Goal: Task Accomplishment & Management: Use online tool/utility

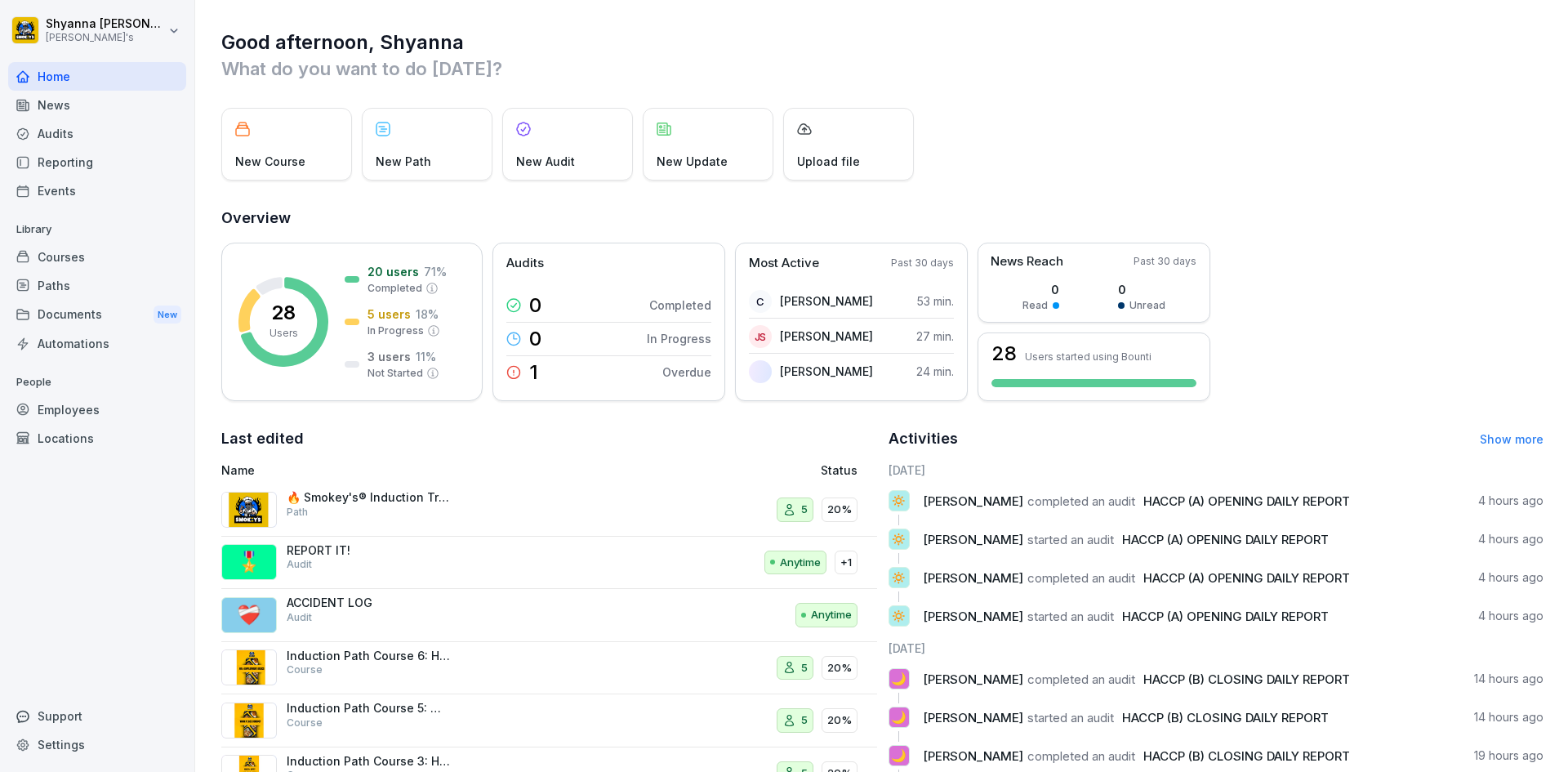
click at [116, 134] on div "Audits" at bounding box center [97, 133] width 178 height 29
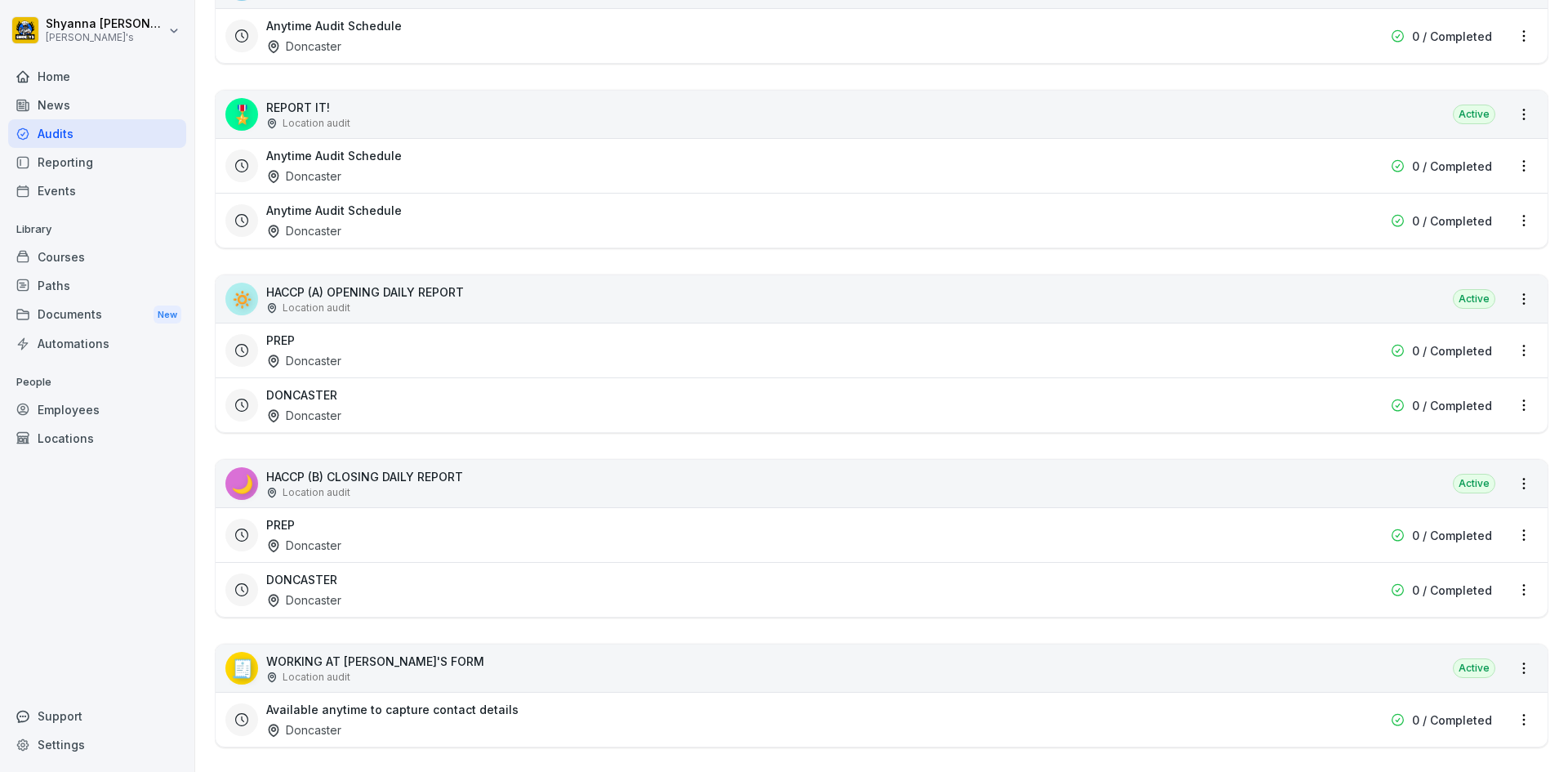
scroll to position [490, 0]
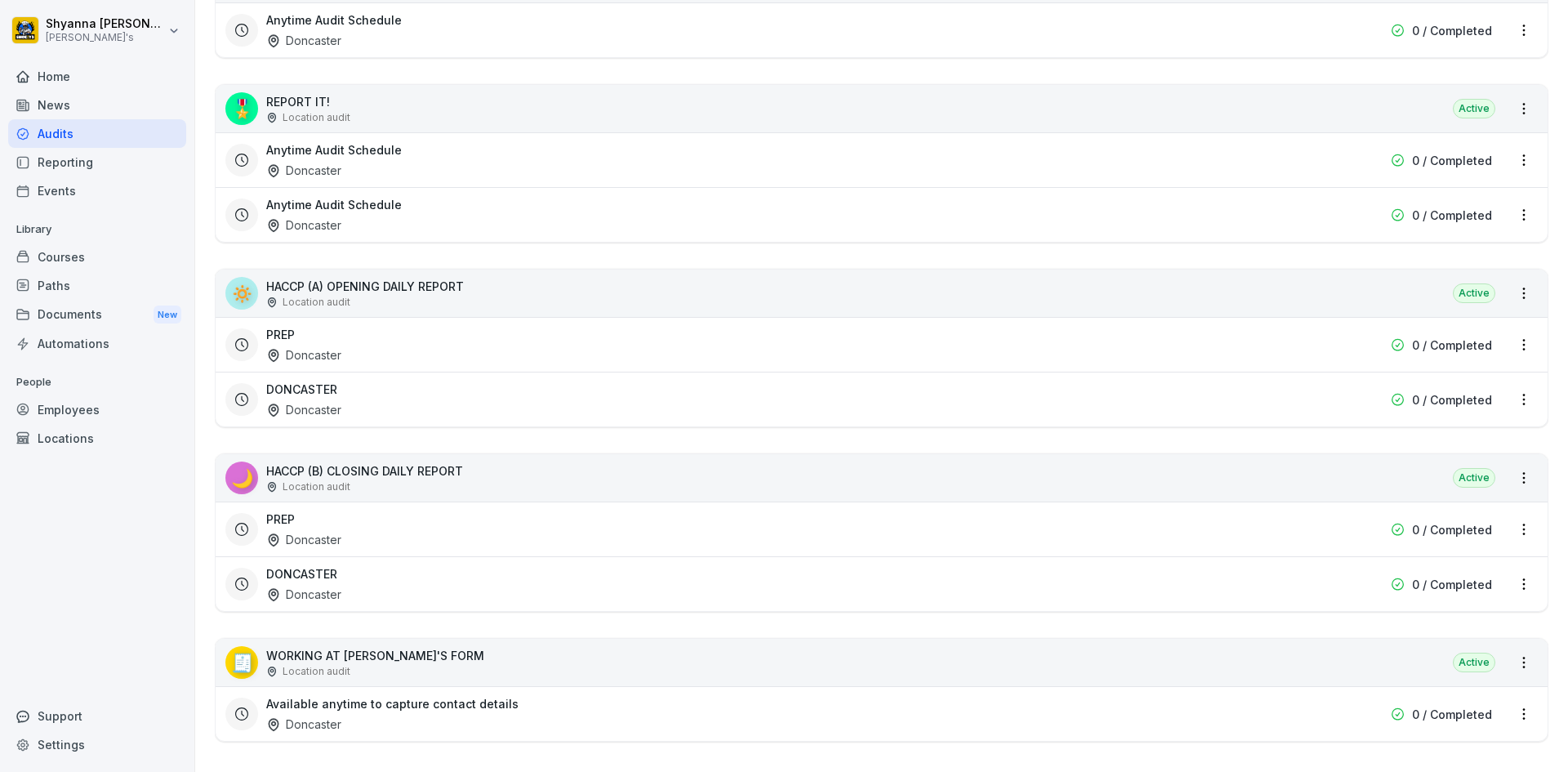
click at [343, 347] on div "PREP Doncaster" at bounding box center [776, 345] width 1022 height 38
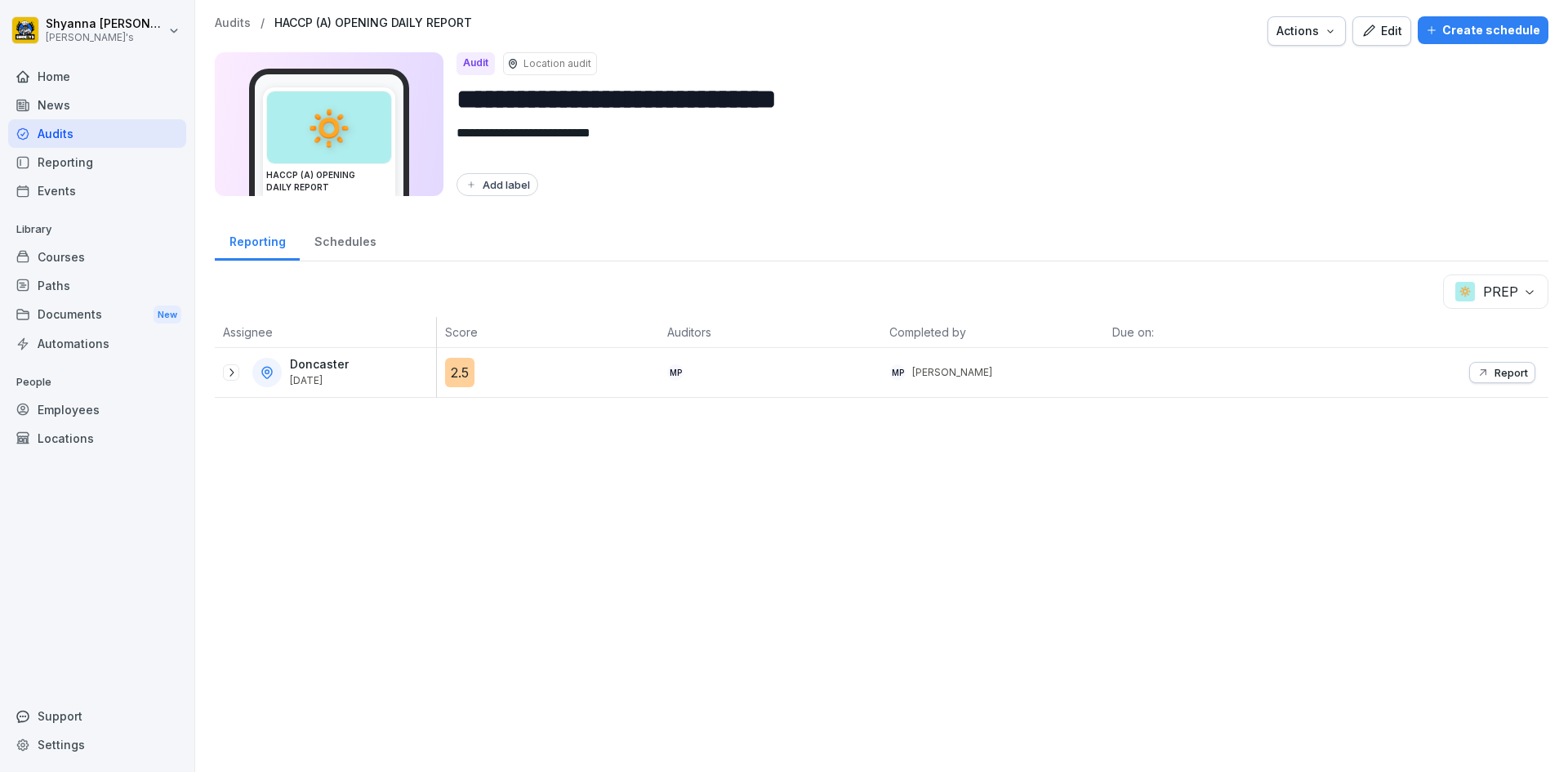
click at [1513, 373] on p "Report" at bounding box center [1511, 372] width 33 height 13
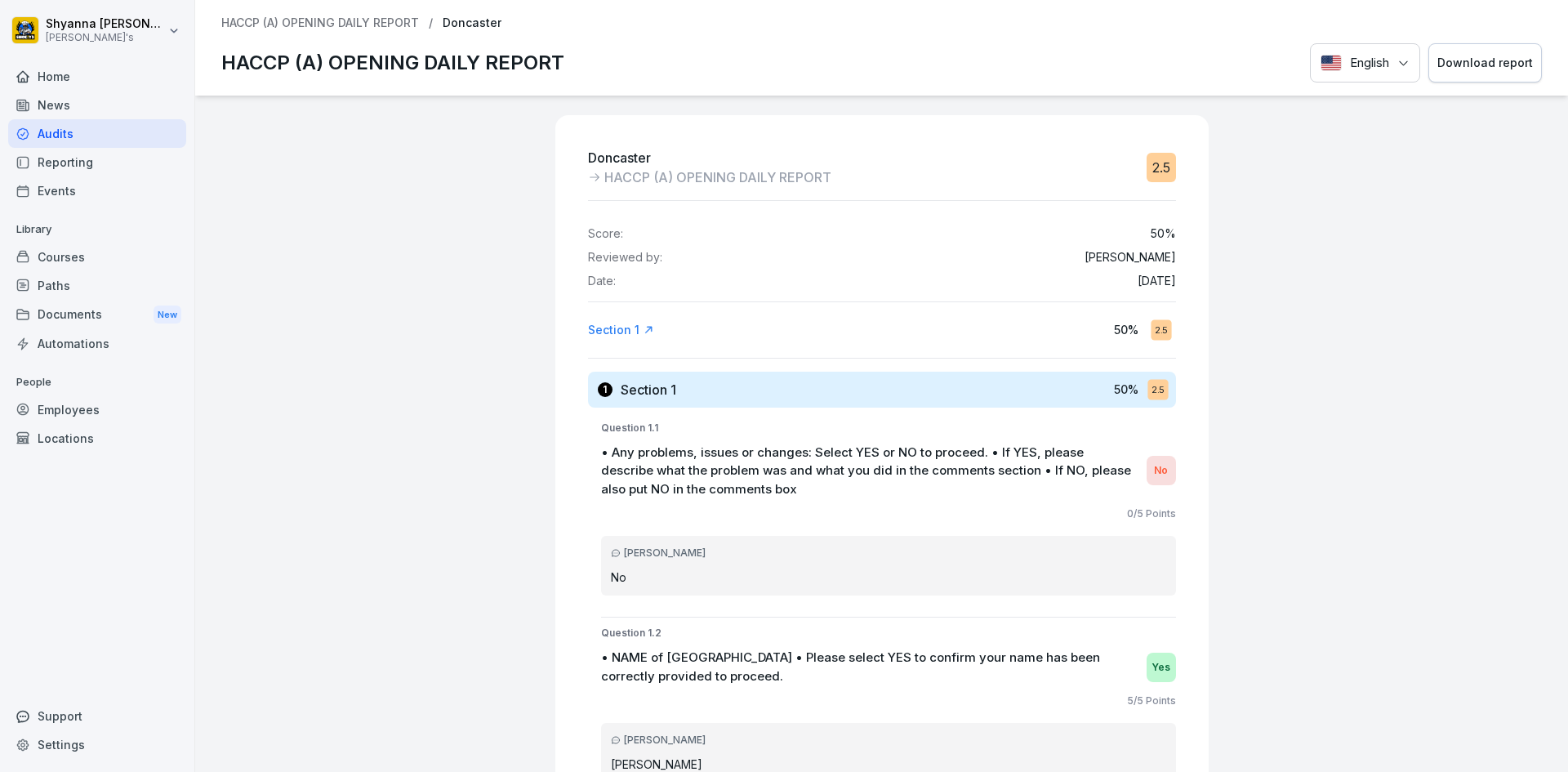
click at [1469, 57] on div "Download report" at bounding box center [1485, 63] width 96 height 18
